Goal: Information Seeking & Learning: Learn about a topic

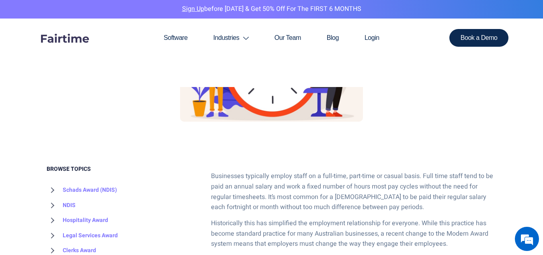
scroll to position [12, 0]
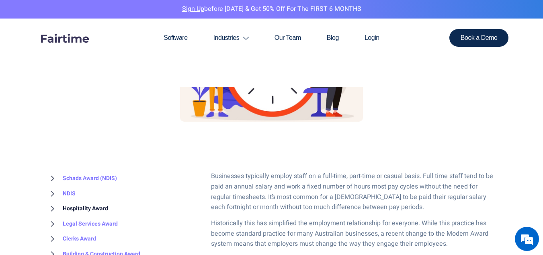
drag, startPoint x: 0, startPoint y: 0, endPoint x: 106, endPoint y: 208, distance: 233.9
drag, startPoint x: 106, startPoint y: 208, endPoint x: 78, endPoint y: 115, distance: 97.5
click at [78, 115] on div at bounding box center [272, 40] width 475 height 169
click at [89, 175] on link "Schads Award (NDIS)" at bounding box center [82, 178] width 70 height 15
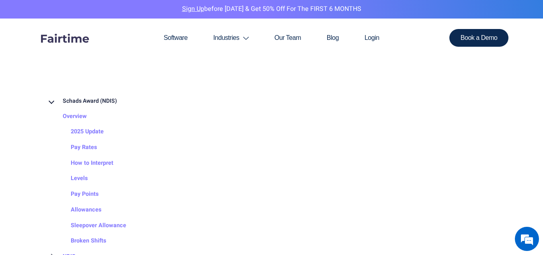
scroll to position [637, 0]
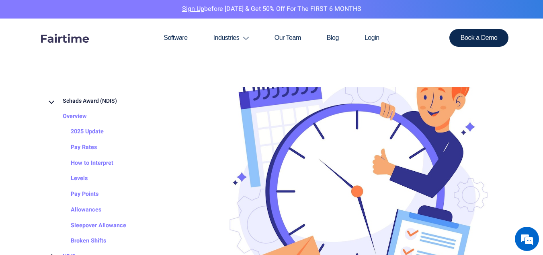
click at [379, 141] on img at bounding box center [354, 188] width 286 height 286
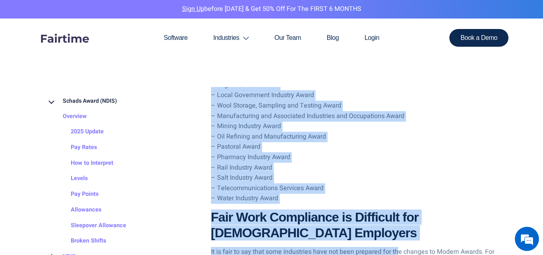
scroll to position [1084, 0]
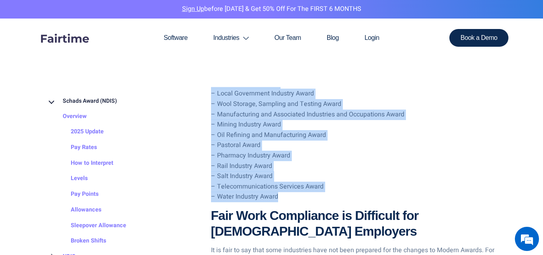
drag, startPoint x: 214, startPoint y: 94, endPoint x: 399, endPoint y: 196, distance: 211.5
click at [399, 196] on div "Businesses typically employ staff on a full-time, part-time or casual basis. Fu…" at bounding box center [354, 37] width 286 height 1288
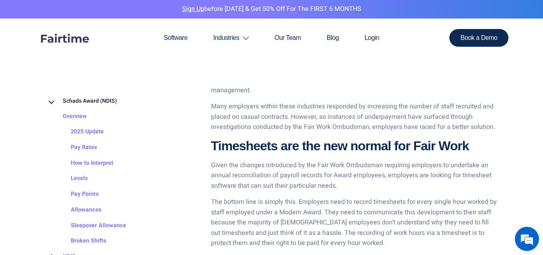
scroll to position [1263, 0]
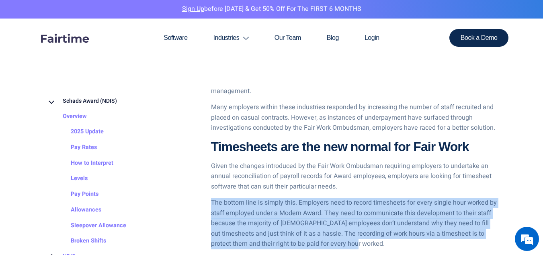
drag, startPoint x: 212, startPoint y: 202, endPoint x: 336, endPoint y: 239, distance: 129.3
click at [336, 239] on p "The bottom line is simply this. Employers need to record timesheets for every s…" at bounding box center [354, 223] width 286 height 51
copy p "The bottom line is simply this. Employers need to record timesheets for every s…"
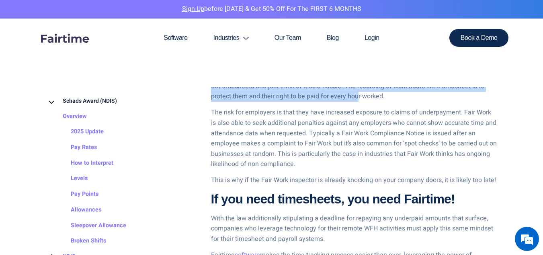
scroll to position [1411, 0]
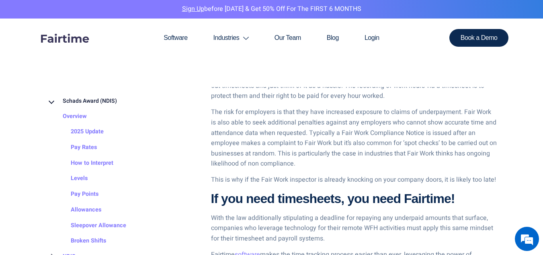
click at [327, 213] on p "With the law additionally stipulating a deadline for repaying any underpaid amo…" at bounding box center [354, 228] width 286 height 31
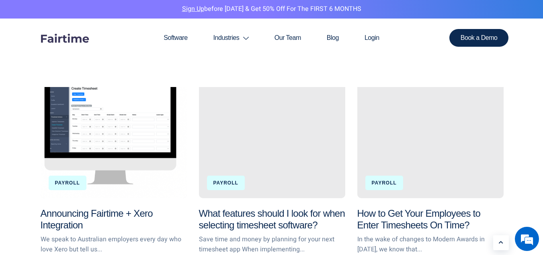
scroll to position [1825, 0]
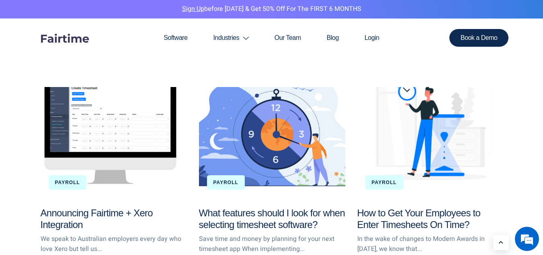
click at [419, 165] on div "How to Get Your Employees to Enter Timesheets On Time?" at bounding box center [431, 127] width 146 height 139
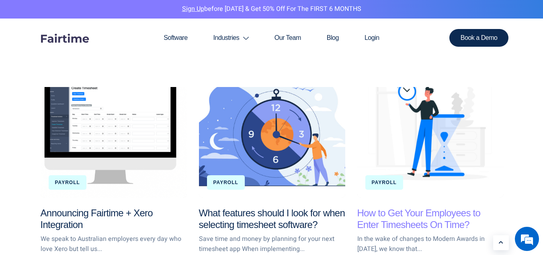
click at [400, 219] on link "How to Get Your Employees to Enter Timesheets On Time?" at bounding box center [419, 218] width 123 height 23
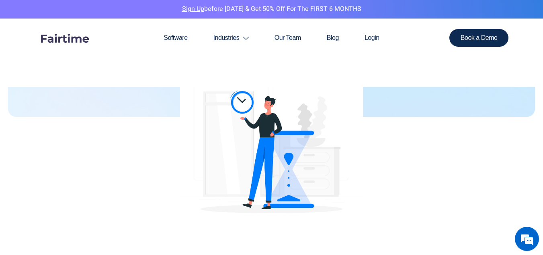
scroll to position [204, 0]
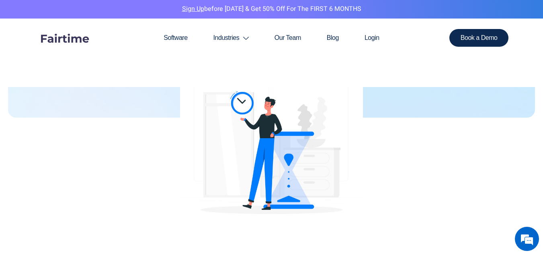
click at [286, 169] on img at bounding box center [271, 148] width 183 height 183
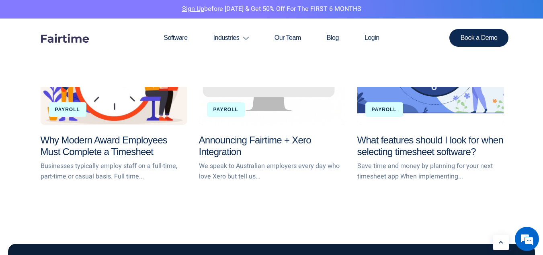
scroll to position [1825, 0]
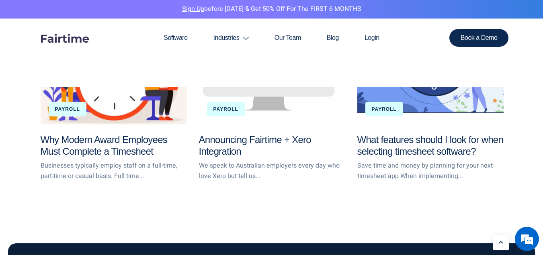
click at [117, 95] on div "Why Modern Award Employees Must Complete a Timesheet" at bounding box center [114, 54] width 146 height 139
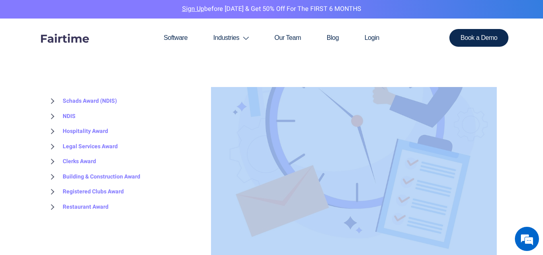
scroll to position [721, 0]
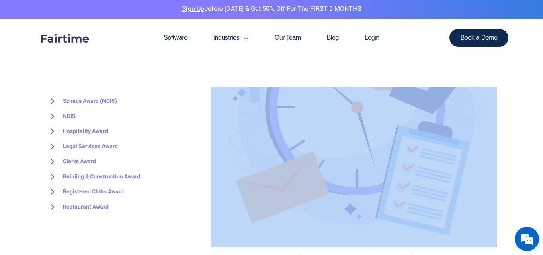
drag, startPoint x: 211, startPoint y: 163, endPoint x: 459, endPoint y: 245, distance: 260.6
copy div "Businesses typically employ staff on a full-time, part-time or casual basis. Fu…"
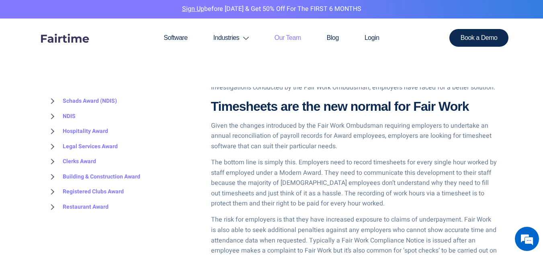
scroll to position [1304, 0]
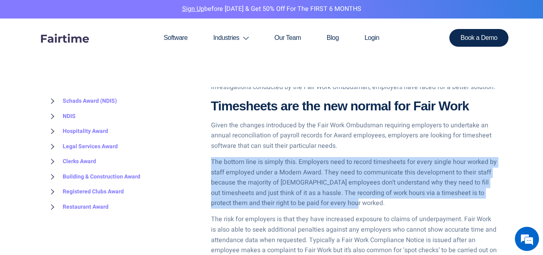
drag, startPoint x: 211, startPoint y: 163, endPoint x: 499, endPoint y: 204, distance: 290.6
click at [467, 192] on p "The bottom line is simply this. Employers need to record timesheets for every s…" at bounding box center [354, 182] width 286 height 51
drag, startPoint x: 331, startPoint y: 202, endPoint x: 204, endPoint y: 158, distance: 134.6
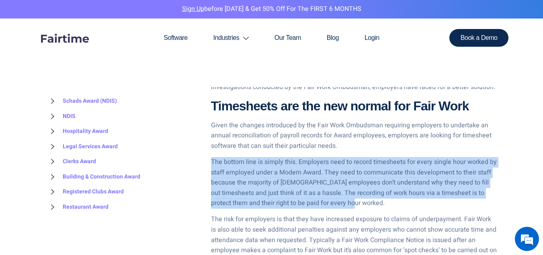
copy p "The bottom line is simply this. Employers need to record timesheets for every s…"
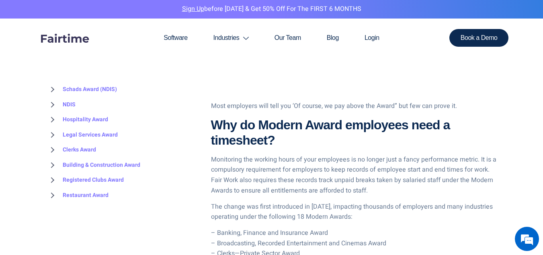
scroll to position [873, 0]
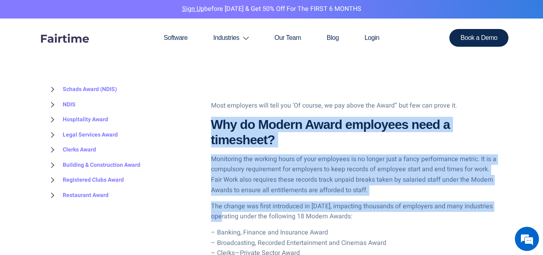
drag, startPoint x: 212, startPoint y: 122, endPoint x: 239, endPoint y: 216, distance: 97.3
click at [239, 216] on div "Businesses typically employ staff on a full-time, part-time or casual basis. Fu…" at bounding box center [354, 247] width 286 height 1288
copy div "Why do Modern Award employees need a timesheet? Monitoring the working hours of…"
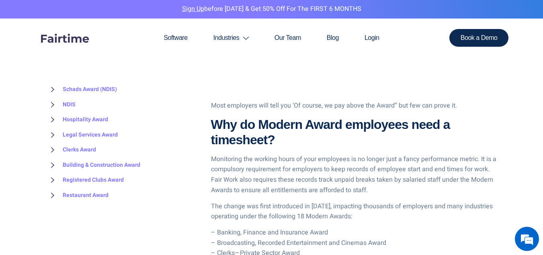
click at [240, 218] on p "The change was first introduced in [DATE], impacting thousands of employers and…" at bounding box center [354, 211] width 286 height 21
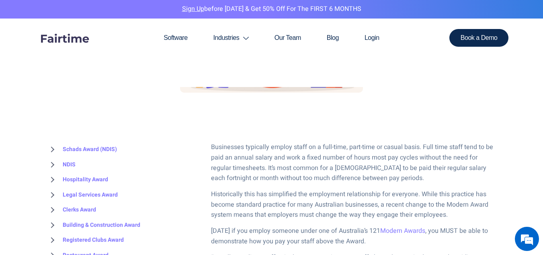
scroll to position [333, 0]
